Goal: Transaction & Acquisition: Purchase product/service

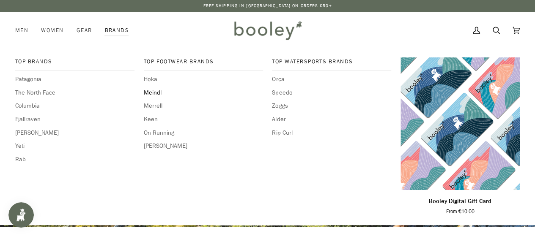
click at [157, 95] on span "Meindl" at bounding box center [203, 92] width 119 height 9
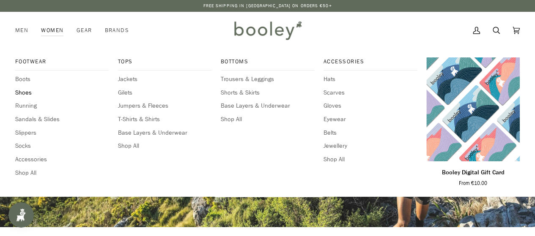
click at [25, 89] on span "Shoes" at bounding box center [61, 92] width 93 height 9
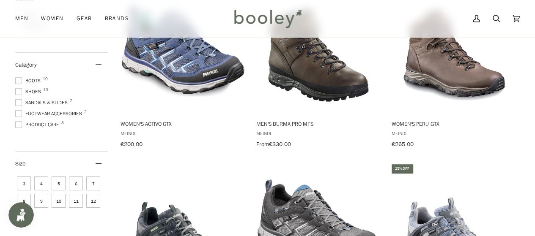
scroll to position [169, 0]
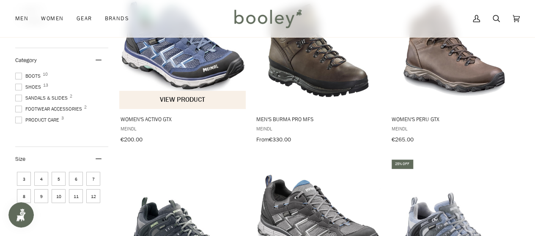
click at [187, 66] on img "Women's Activo GTX" at bounding box center [183, 45] width 127 height 127
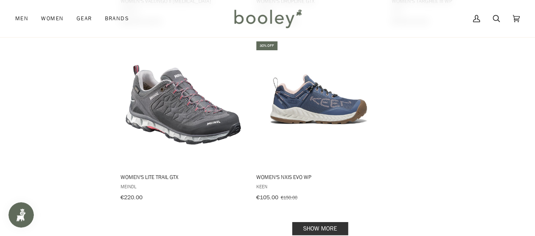
scroll to position [1184, 0]
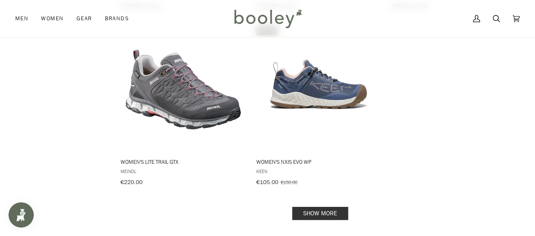
click at [324, 207] on link "Show more" at bounding box center [320, 213] width 56 height 13
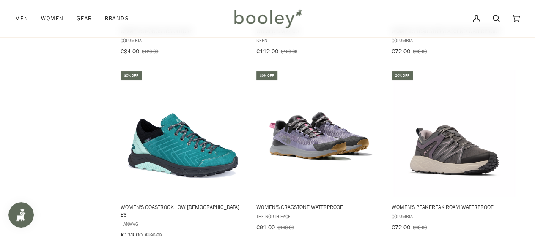
scroll to position [1607, 0]
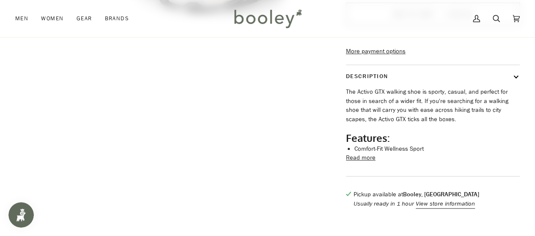
scroll to position [287, 0]
click at [516, 88] on button "Description" at bounding box center [433, 77] width 174 height 22
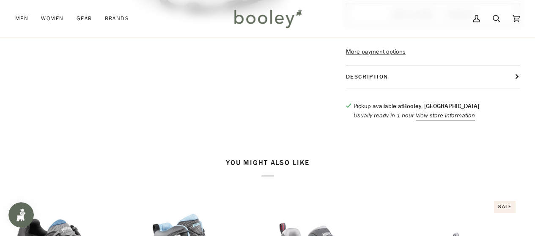
click at [516, 88] on button "Description" at bounding box center [433, 77] width 174 height 22
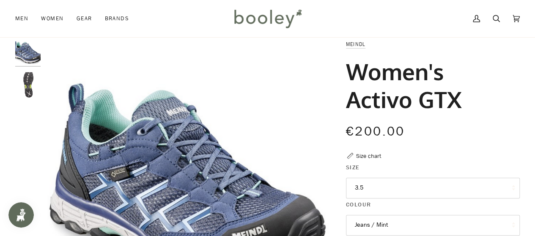
scroll to position [0, 0]
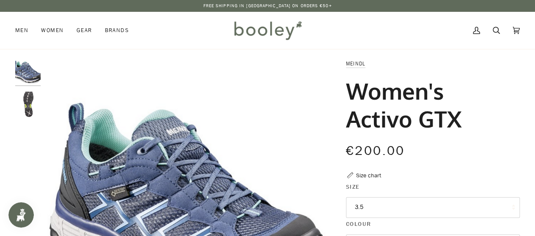
drag, startPoint x: 346, startPoint y: 86, endPoint x: 458, endPoint y: 115, distance: 115.3
click at [458, 115] on h1 "Women's Activo GTX" at bounding box center [430, 105] width 168 height 56
copy h1 "Women's Activo GTX"
